Goal: Task Accomplishment & Management: Complete application form

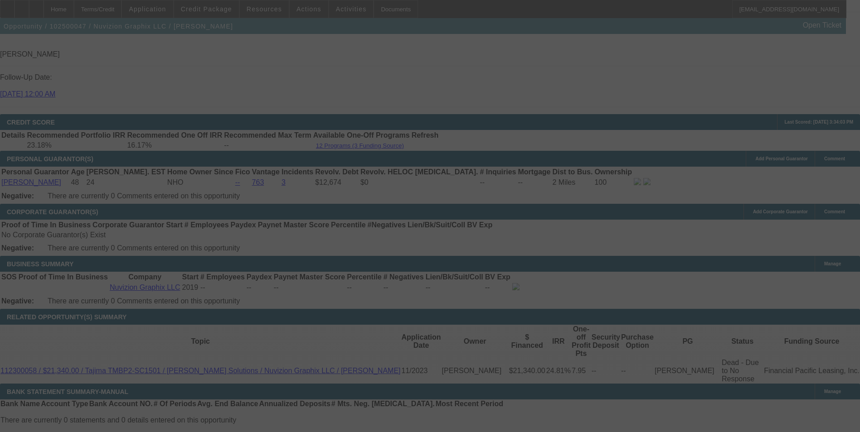
scroll to position [1259, 0]
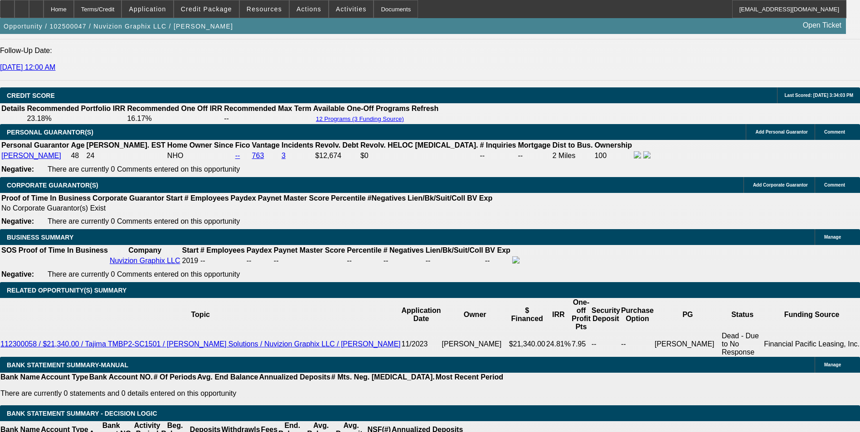
select select "0"
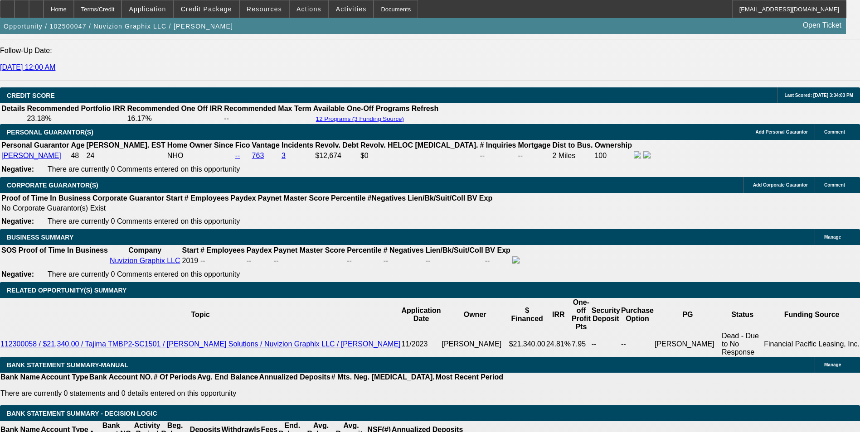
select select "0.1"
select select "0"
select select "0.1"
select select "0"
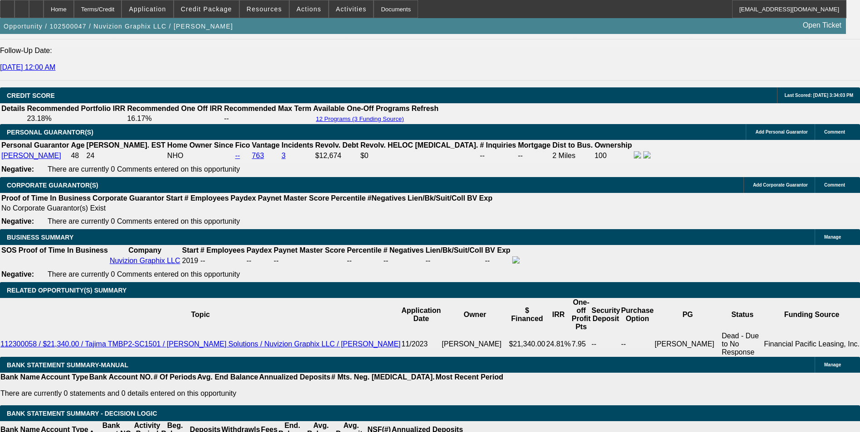
select select "0"
select select "0.1"
select select "1"
select select "6"
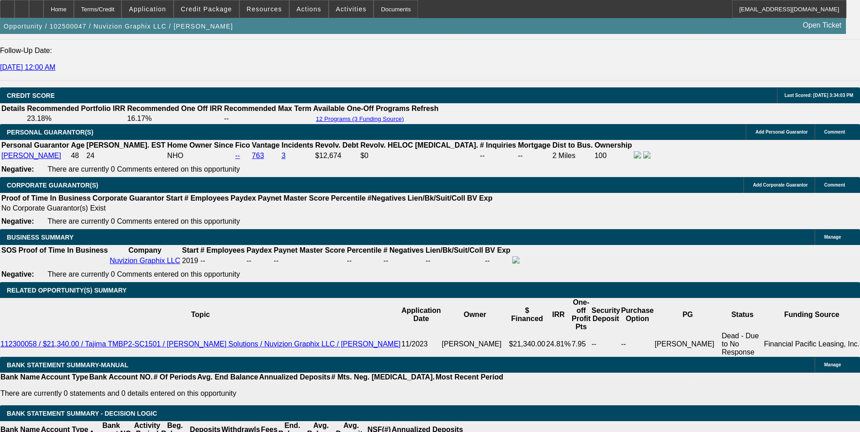
select select "1"
select select "5"
select select "1"
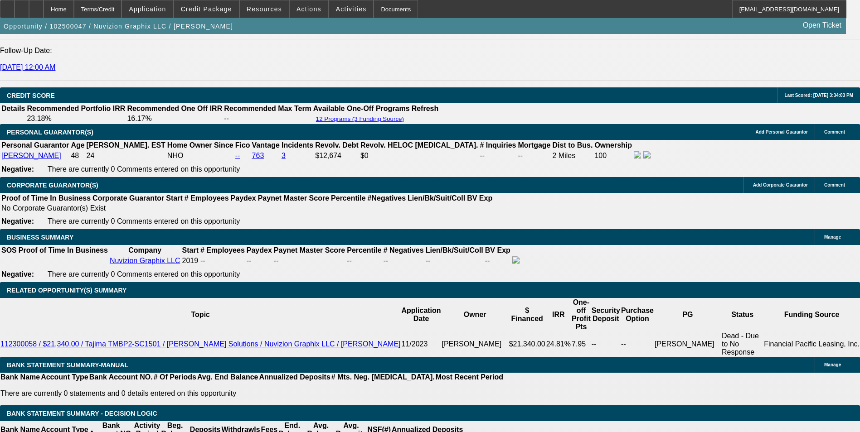
select select "5"
select select "1"
select select "5"
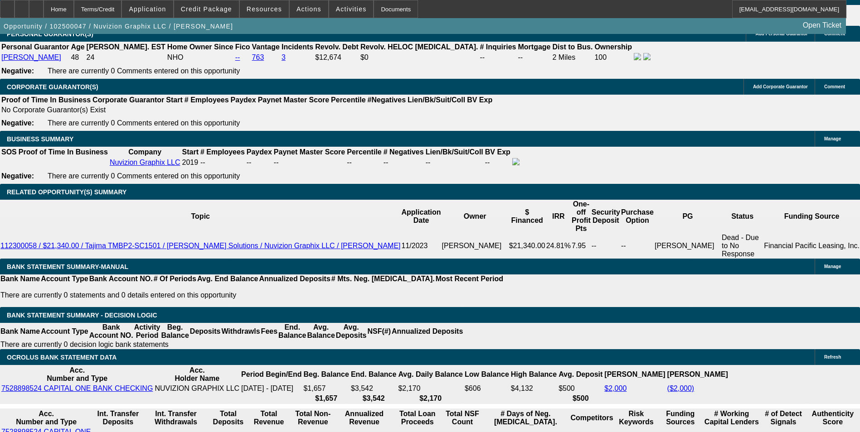
scroll to position [1492, 0]
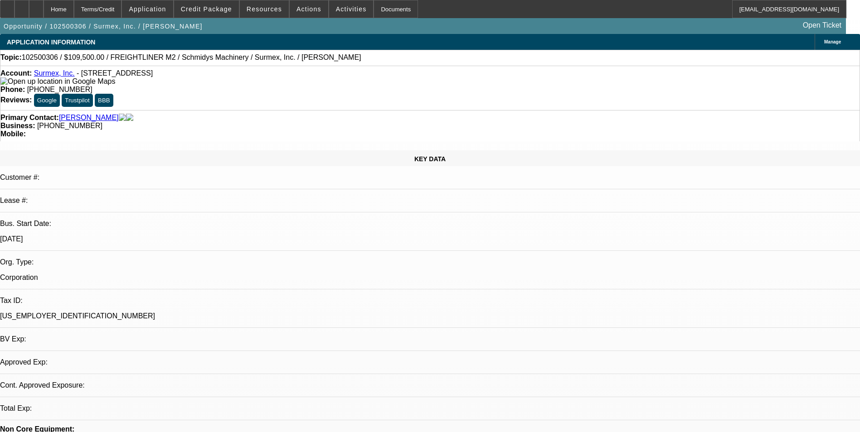
select select "0"
select select "0.1"
select select "4"
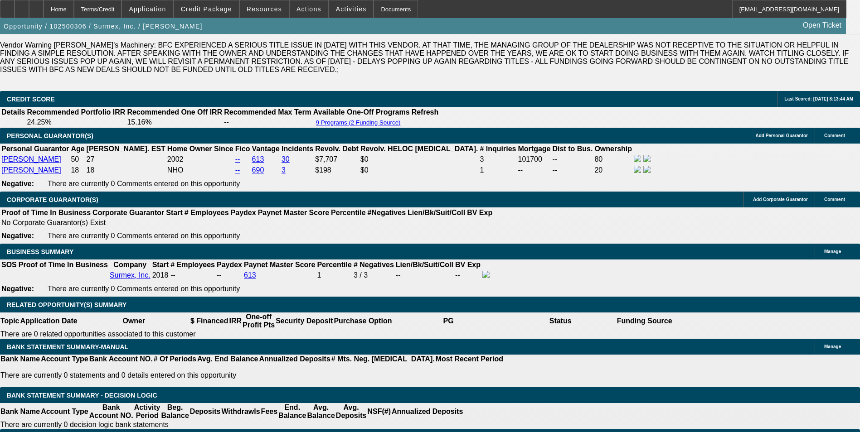
scroll to position [1366, 0]
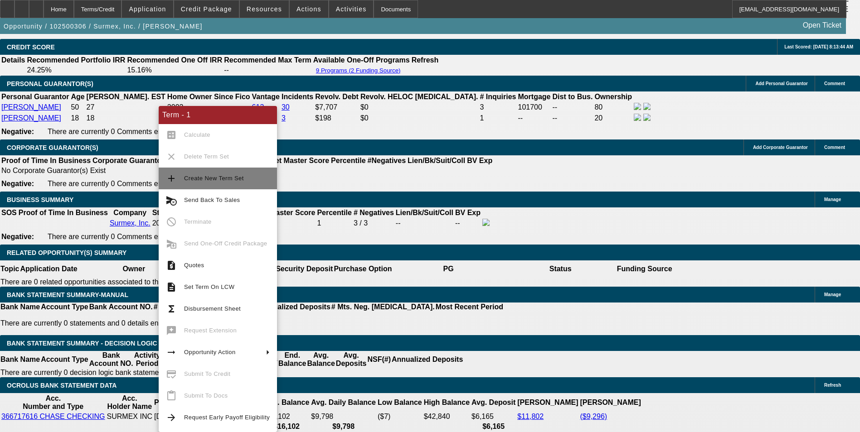
click at [208, 177] on span "Create New Term Set" at bounding box center [214, 178] width 60 height 7
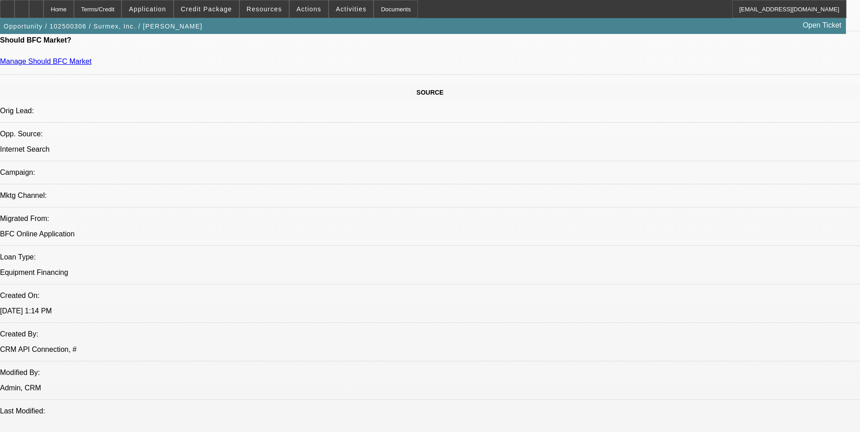
select select "0"
select select "0.1"
select select "0"
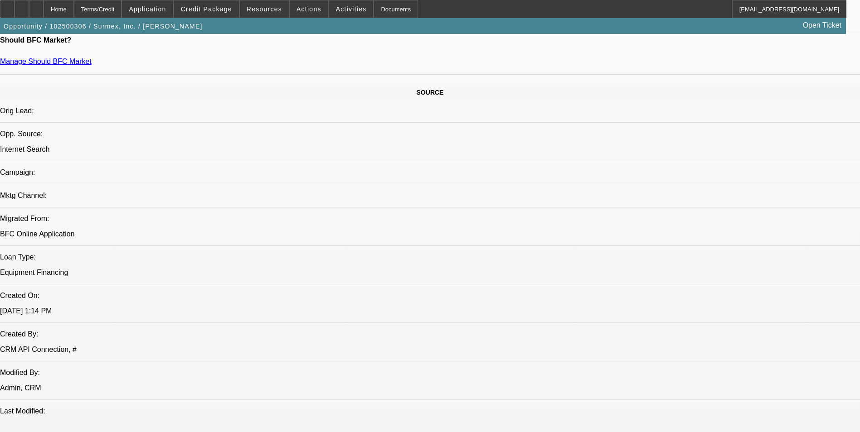
select select "0.1"
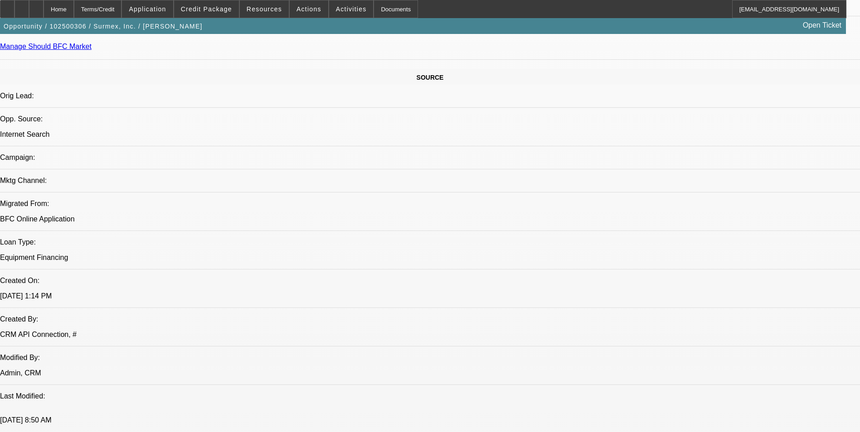
select select "1"
select select "4"
select select "1"
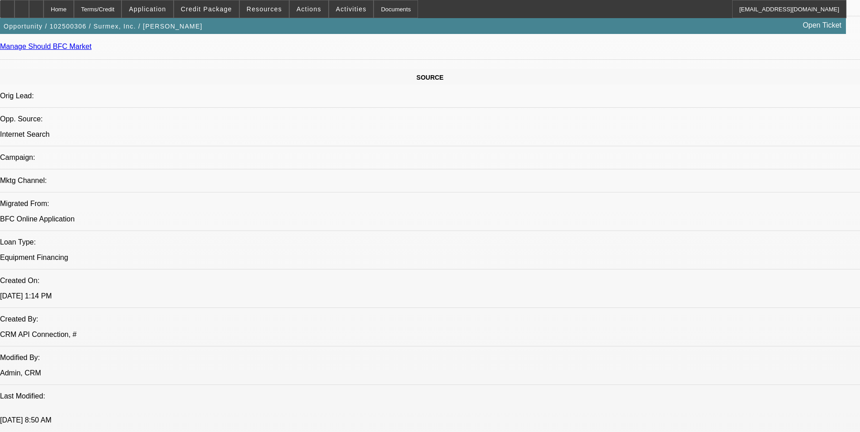
select select "4"
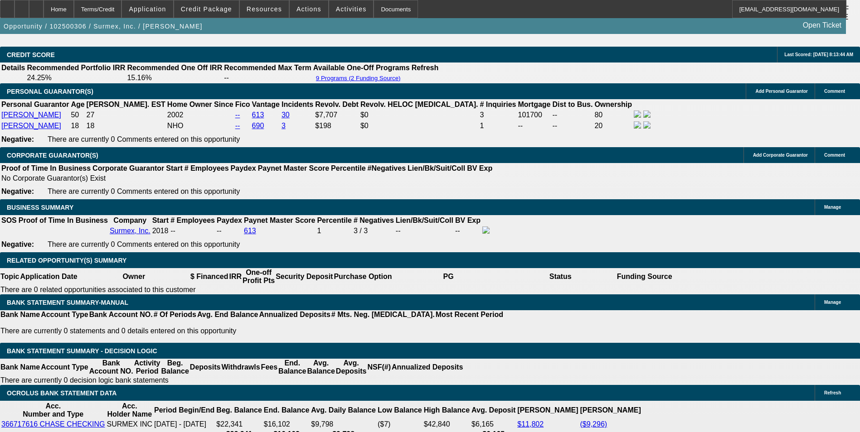
scroll to position [1411, 0]
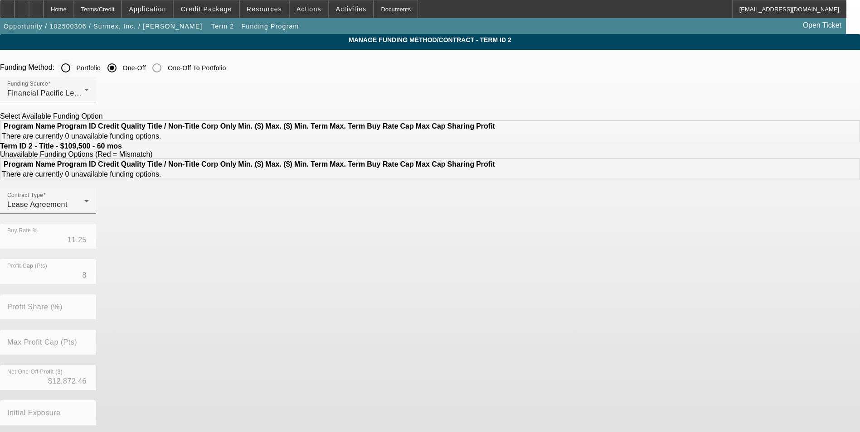
click at [75, 68] on input "Portfolio" at bounding box center [66, 68] width 18 height 18
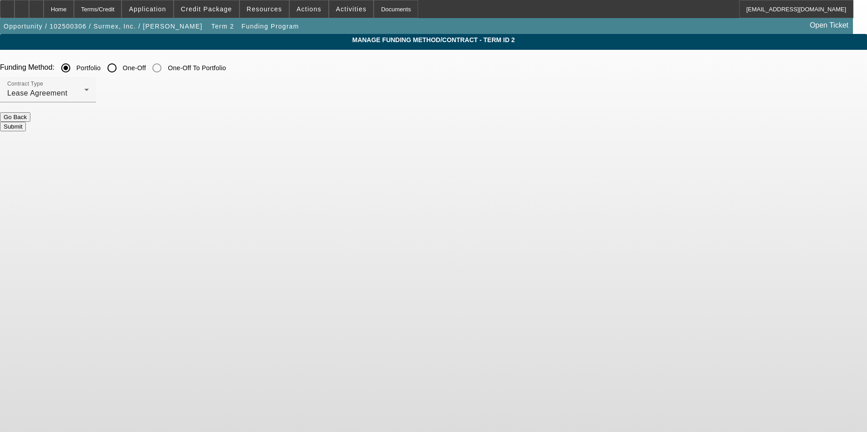
click at [26, 122] on button "Submit" at bounding box center [13, 127] width 26 height 10
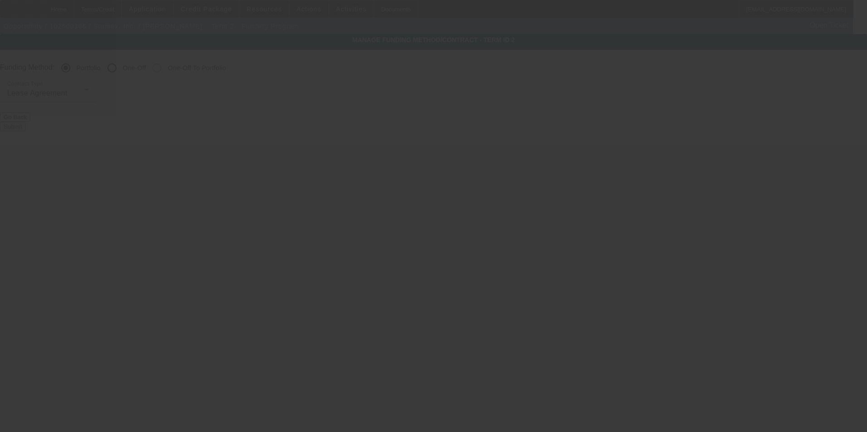
radio input "false"
radio input "true"
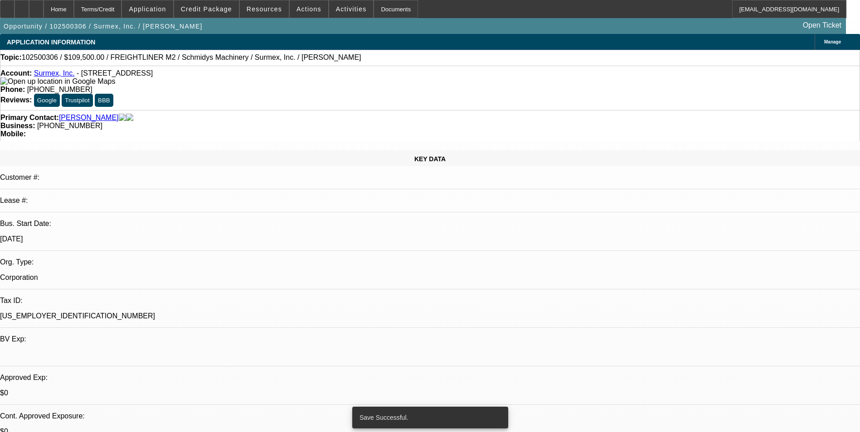
select select "0"
select select "0.1"
select select "4"
select select "0"
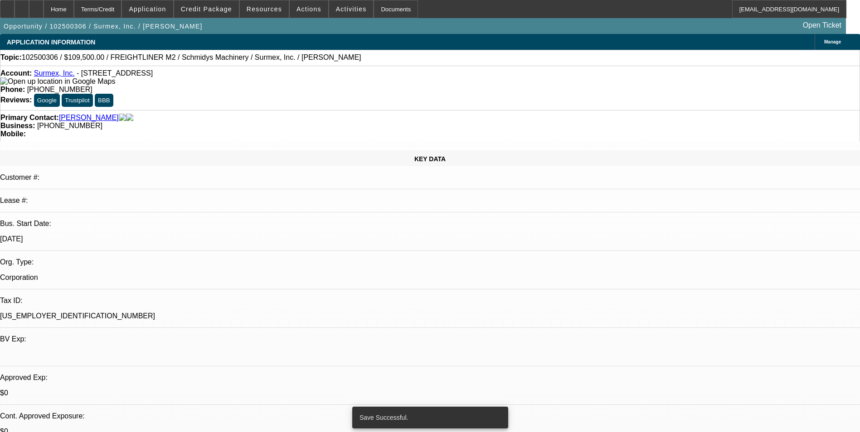
select select "0"
select select "0.1"
select select "4"
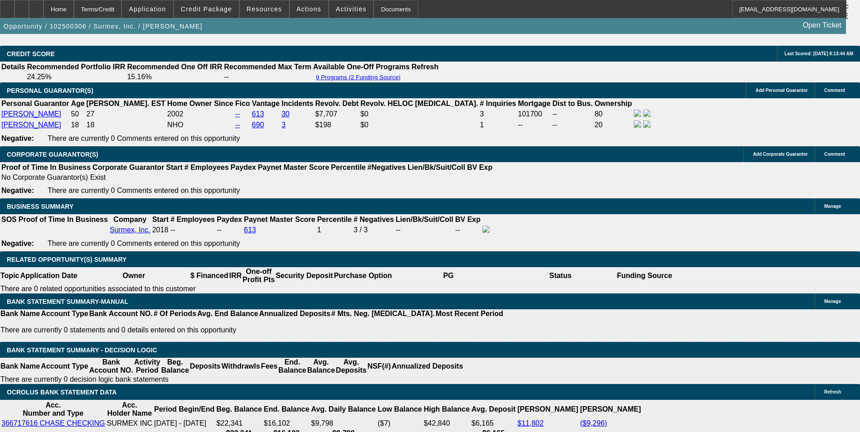
scroll to position [1412, 0]
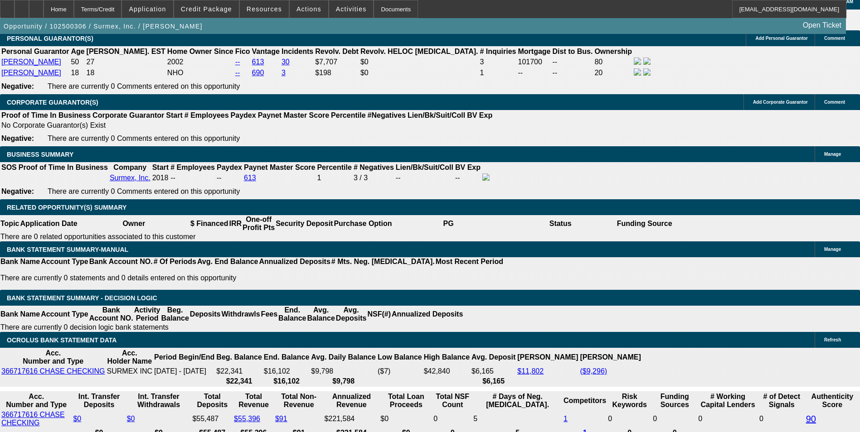
select select "0.15"
type input "$16,425.00"
type input "UNKNOWN"
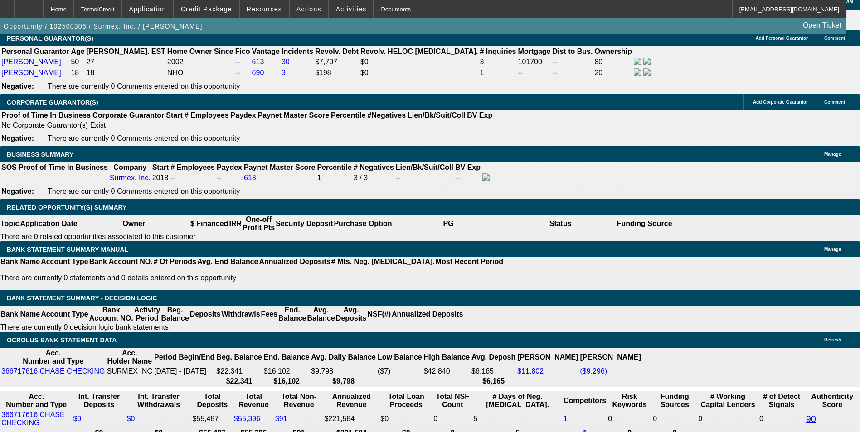
type input "$2,117.74"
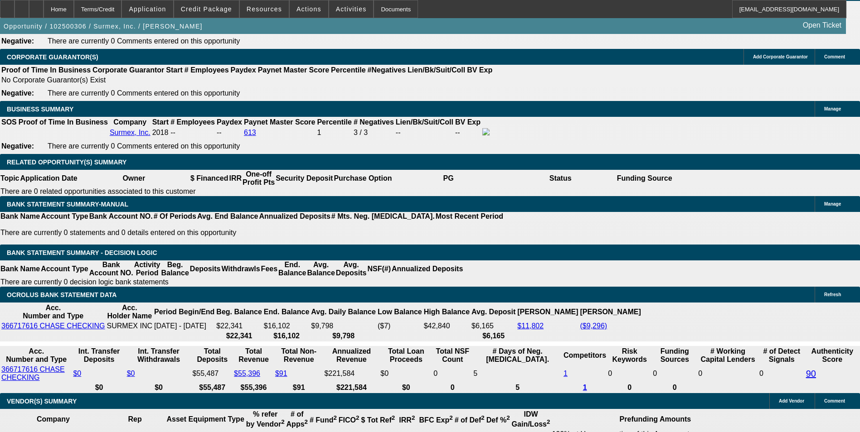
drag, startPoint x: 200, startPoint y: 212, endPoint x: 243, endPoint y: 206, distance: 43.4
type input "18"
type input "$2,363.49"
type input "18"
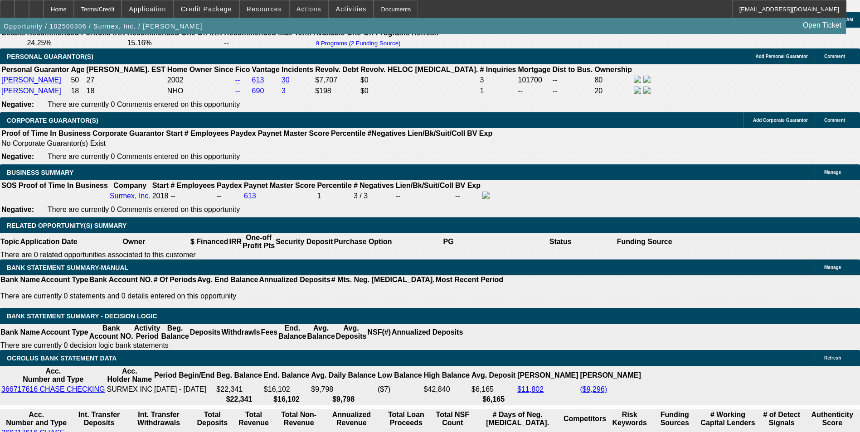
scroll to position [1321, 0]
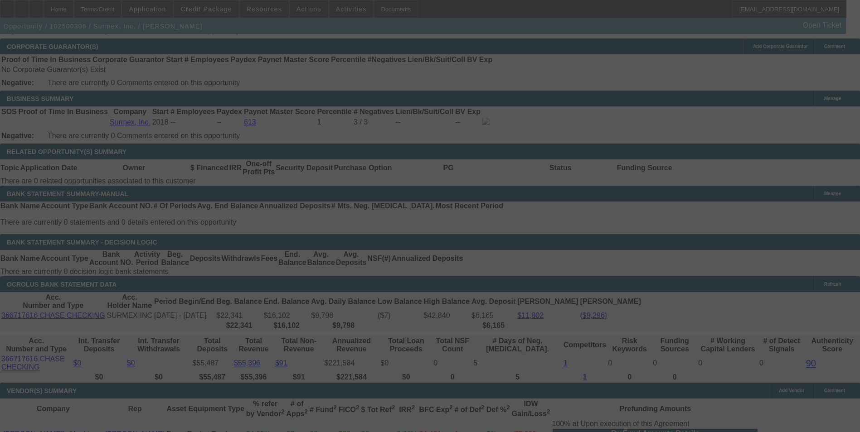
scroll to position [1502, 0]
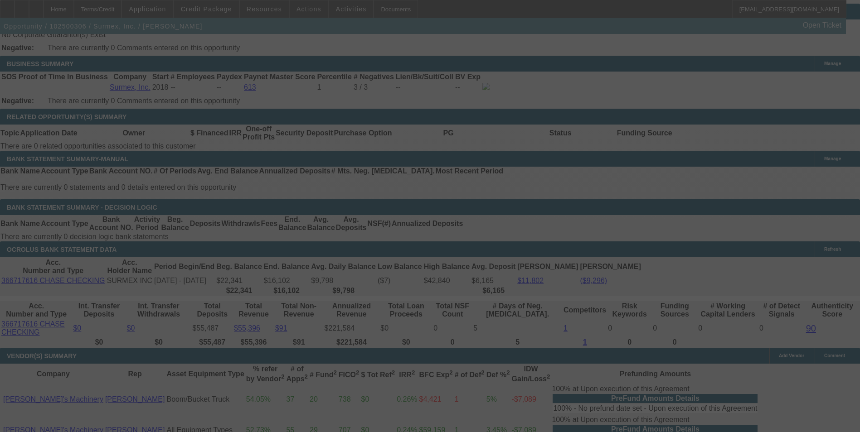
select select "0.15"
select select "0"
select select "0.1"
select select "4"
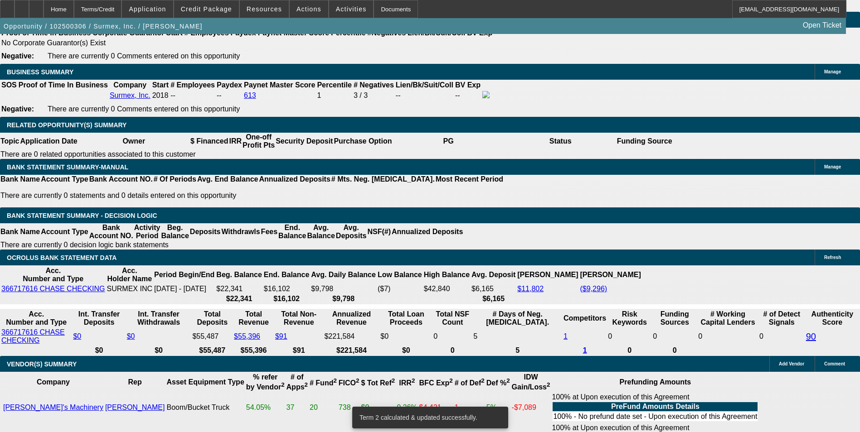
drag, startPoint x: 162, startPoint y: 103, endPoint x: 246, endPoint y: 106, distance: 84.3
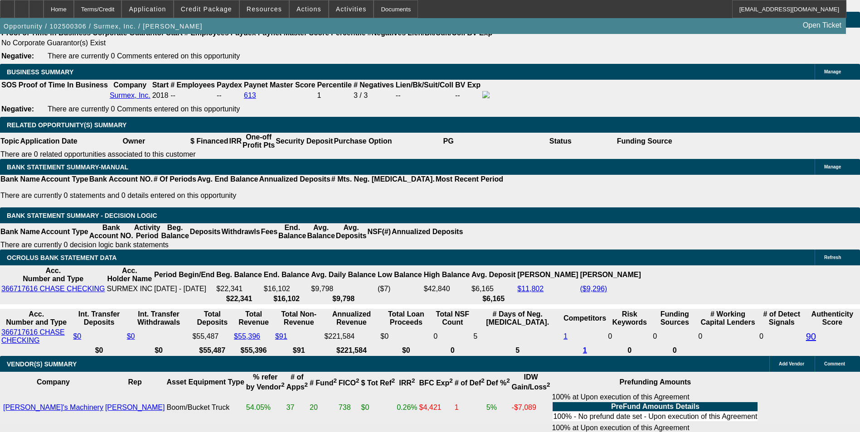
type input "$20,000.00"
click at [502, 135] on body "Home Terms/Credit Application Credit Package Resources Actions Activities Docum…" at bounding box center [430, 280] width 860 height 3549
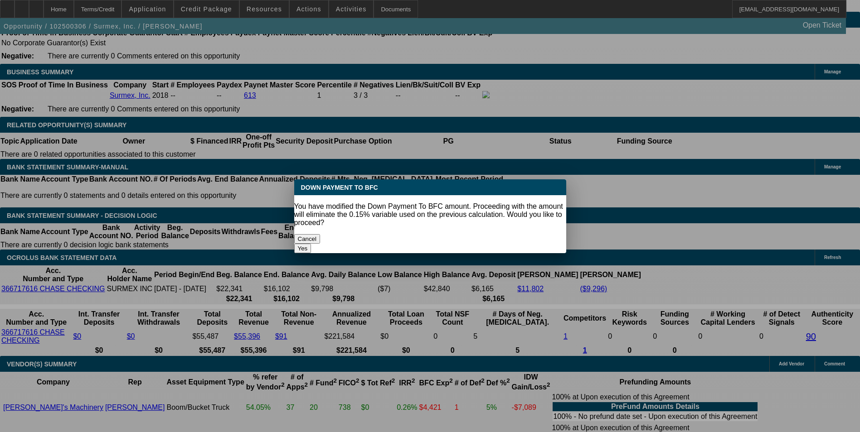
scroll to position [0, 0]
click at [311, 244] on button "Yes" at bounding box center [302, 249] width 17 height 10
select select "0"
type input "UNKNOWN"
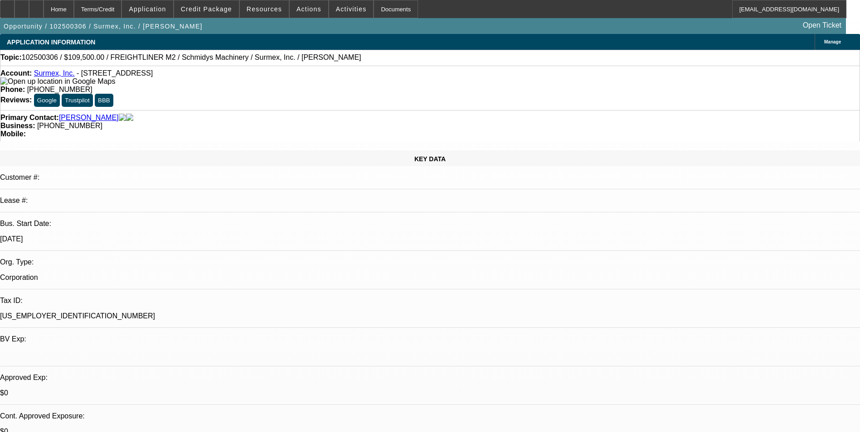
scroll to position [1494, 0]
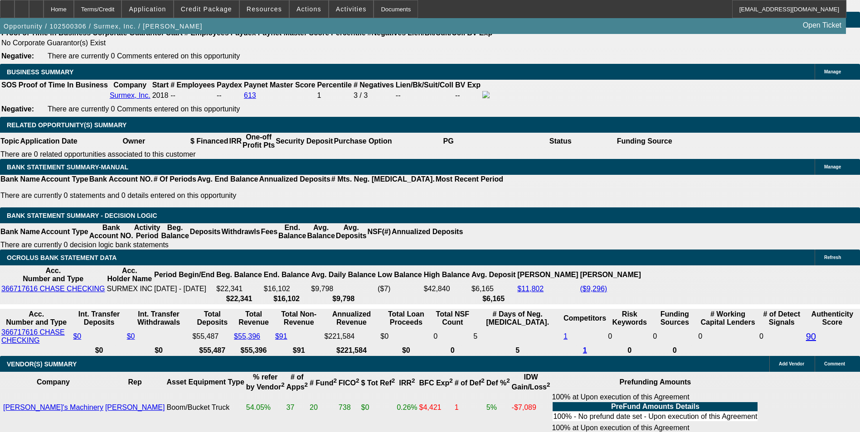
type input "$2,272.71"
drag, startPoint x: 138, startPoint y: 106, endPoint x: 274, endPoint y: 111, distance: 136.1
type input "$19,500.00"
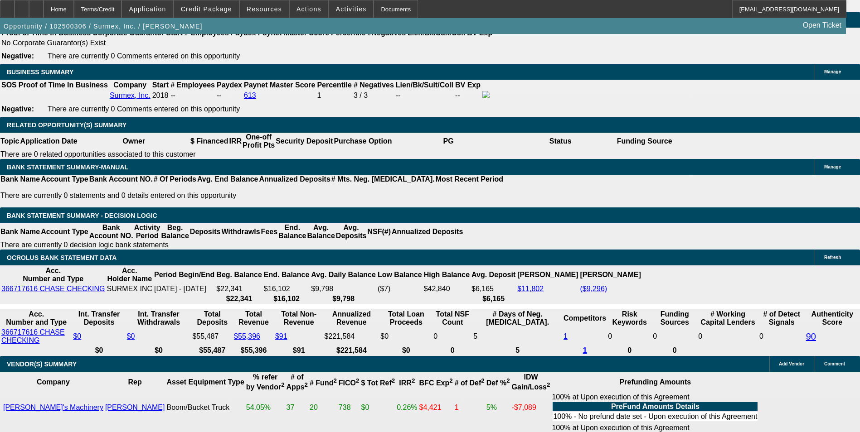
type input "$2,285.41"
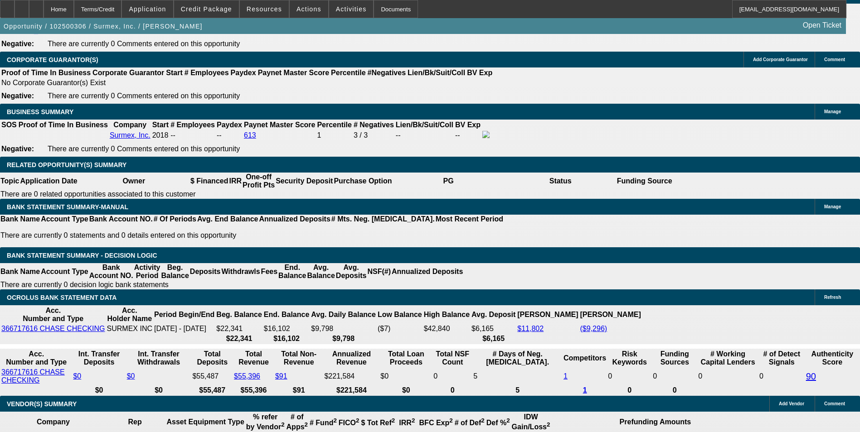
scroll to position [1313, 0]
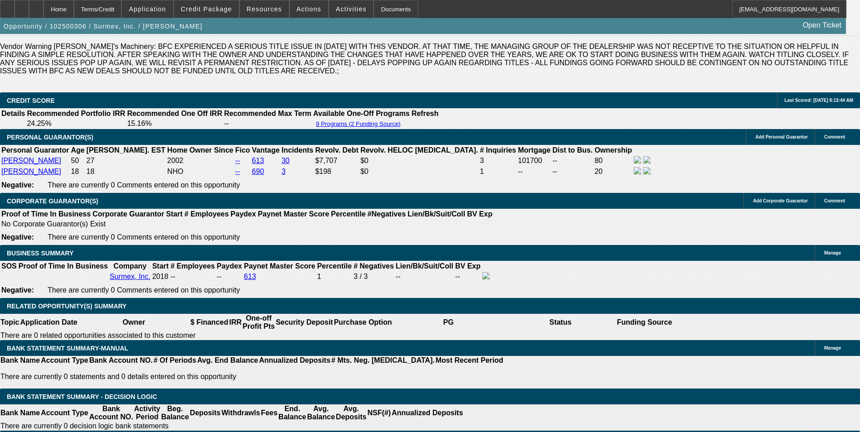
drag, startPoint x: 128, startPoint y: 105, endPoint x: 270, endPoint y: 145, distance: 147.6
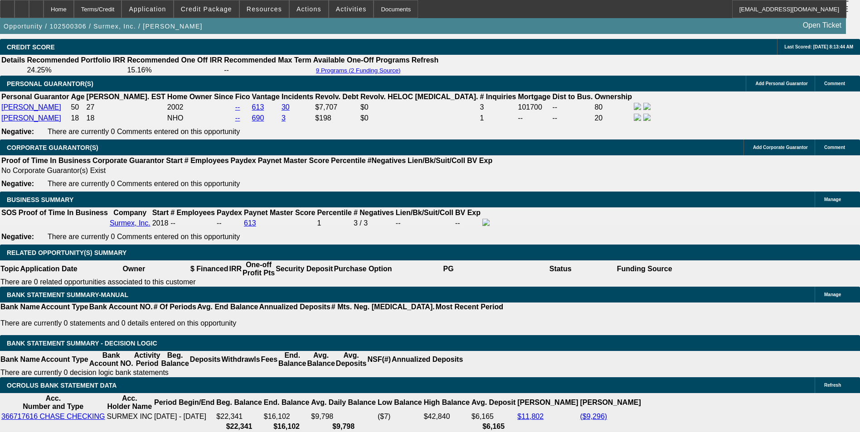
scroll to position [1449, 0]
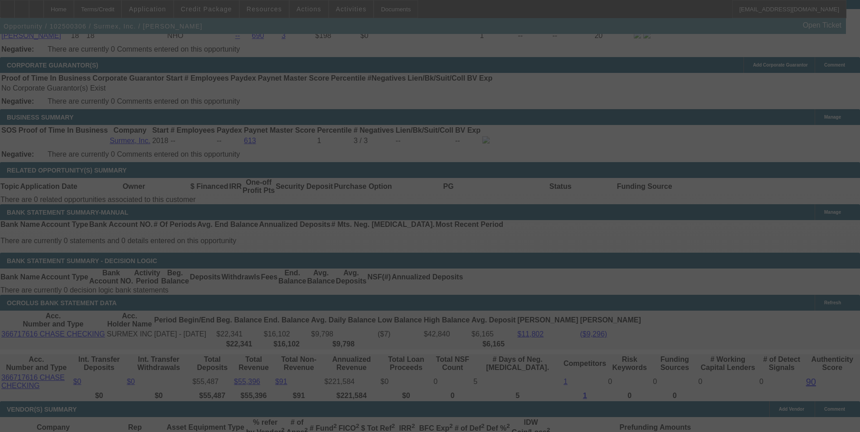
select select "0"
select select "0.1"
select select "4"
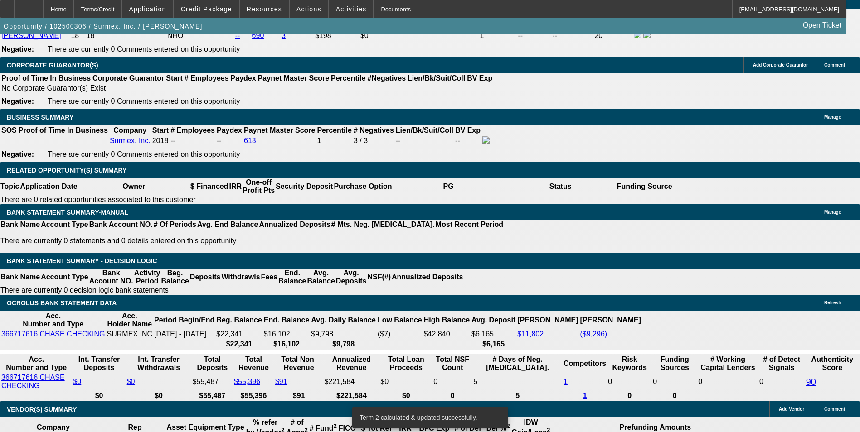
select select "2"
type input "UNKNOWN"
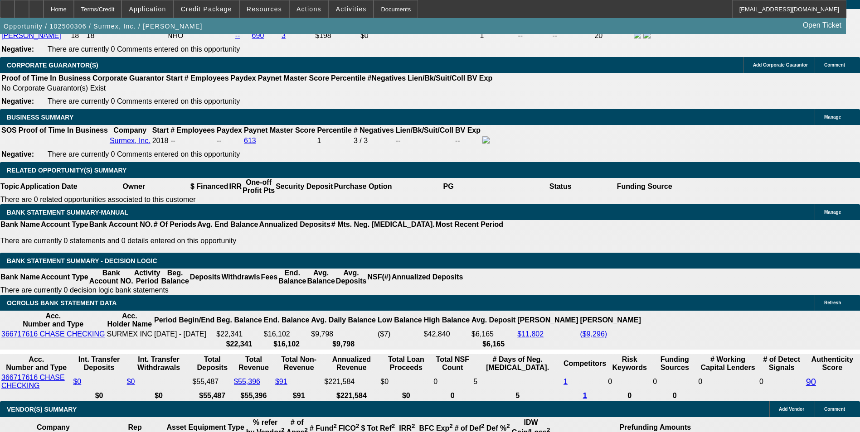
select select "2"
type input "$4,570.82"
drag, startPoint x: 155, startPoint y: 153, endPoint x: 313, endPoint y: 145, distance: 158.4
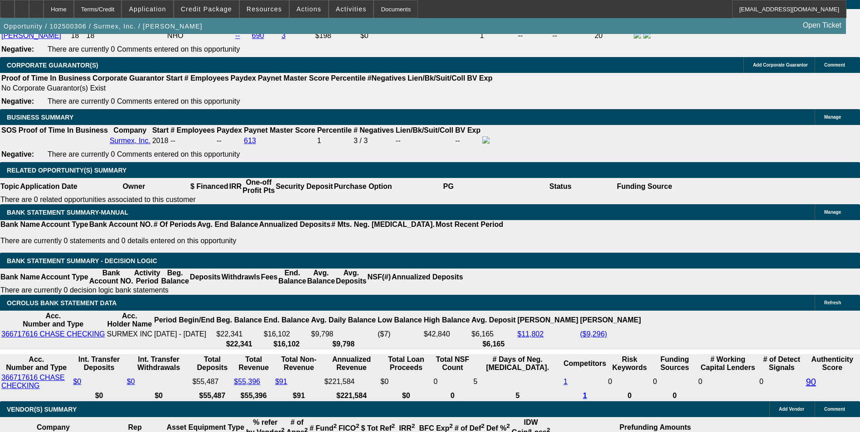
type input "$18,500.00"
type input "$4,621.60"
type input "$2,310.80"
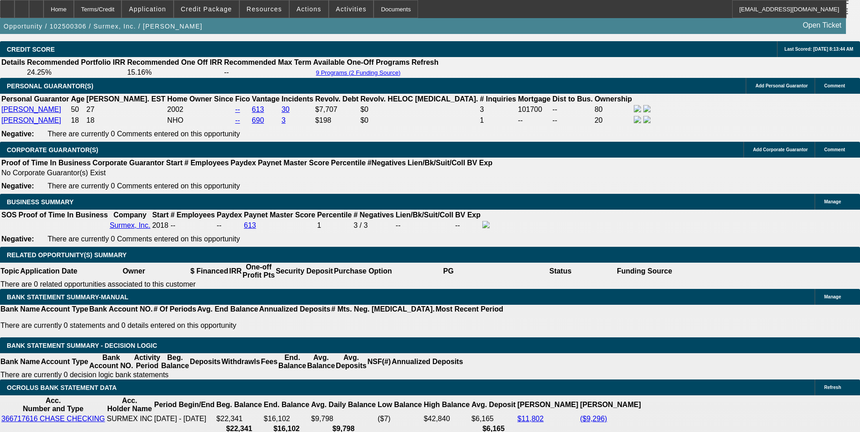
scroll to position [1268, 0]
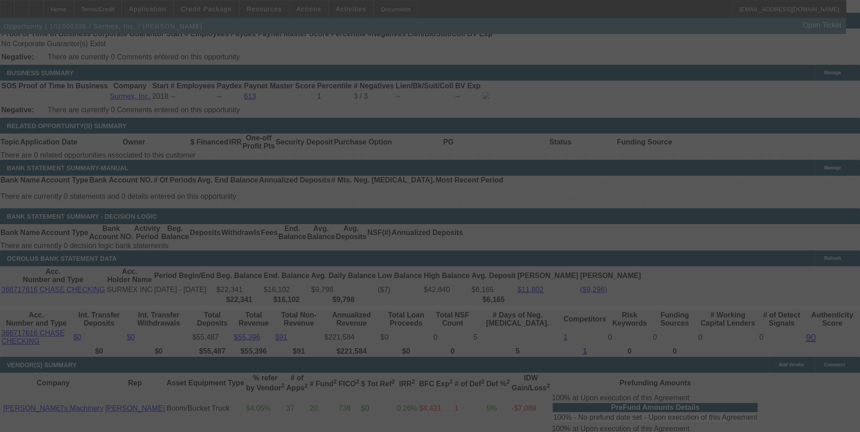
scroll to position [1494, 0]
select select "0"
select select "2"
select select "0.1"
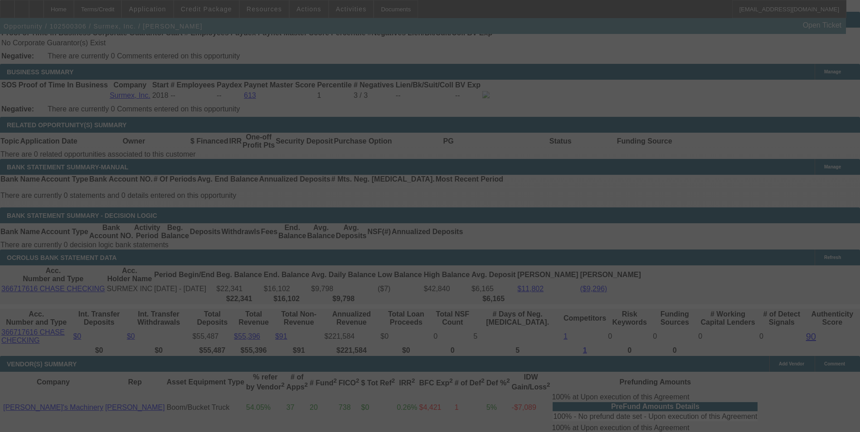
select select "4"
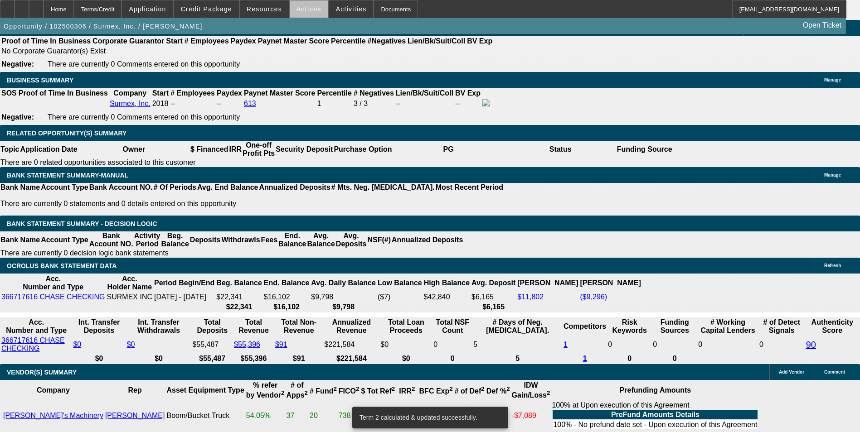
click at [308, 10] on span "Actions" at bounding box center [308, 8] width 25 height 7
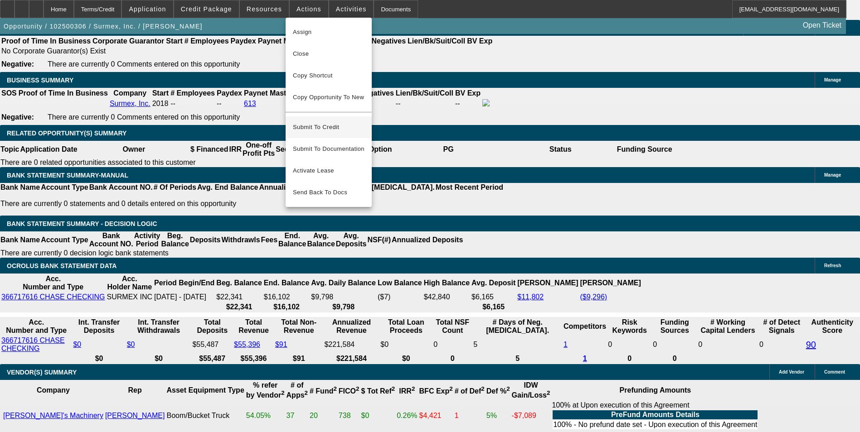
click at [342, 122] on span "Submit To Credit" at bounding box center [329, 127] width 72 height 11
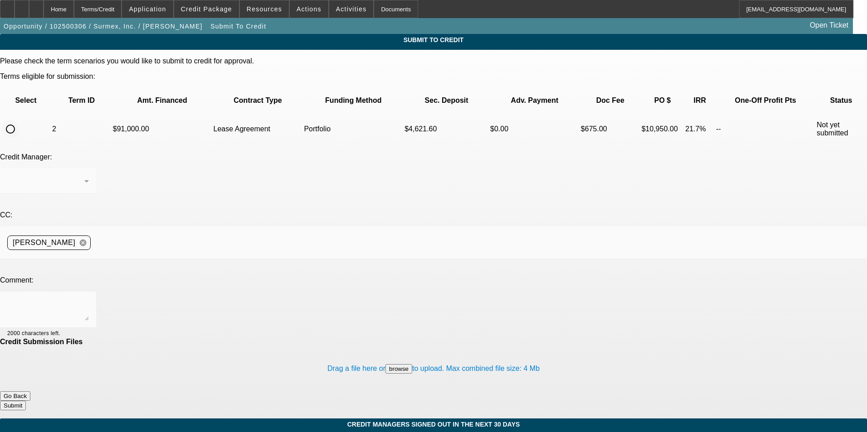
click at [19, 120] on input "radio" at bounding box center [10, 129] width 18 height 18
radio input "true"
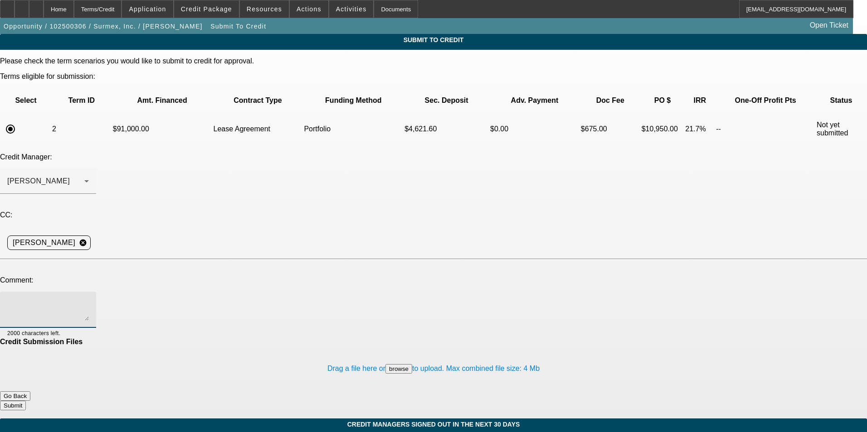
click at [89, 299] on textarea at bounding box center [48, 310] width 82 height 22
type textarea "please review for the portfolio. Notes in additional comments"
click at [26, 401] on button "Submit" at bounding box center [13, 406] width 26 height 10
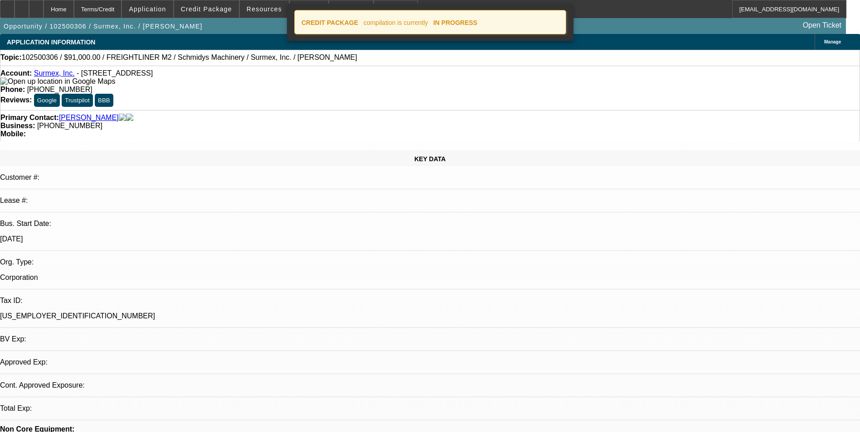
select select "0"
select select "2"
select select "0.1"
select select "4"
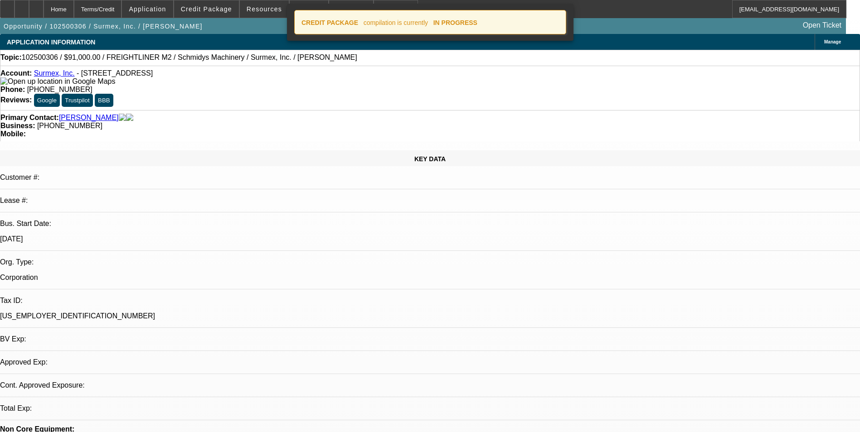
select select "0"
select select "0.1"
select select "4"
